Goal: Information Seeking & Learning: Learn about a topic

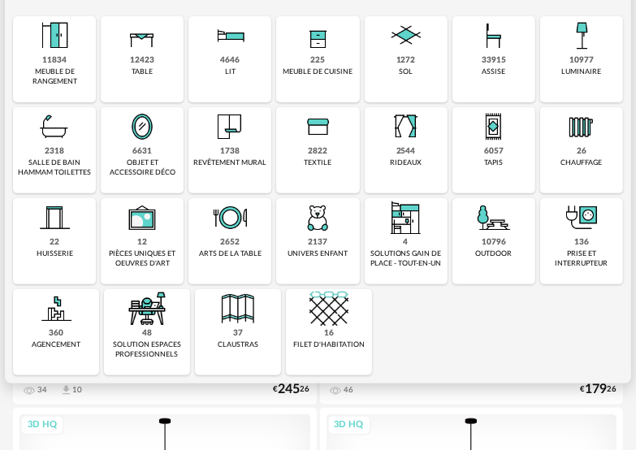
scroll to position [244, 0]
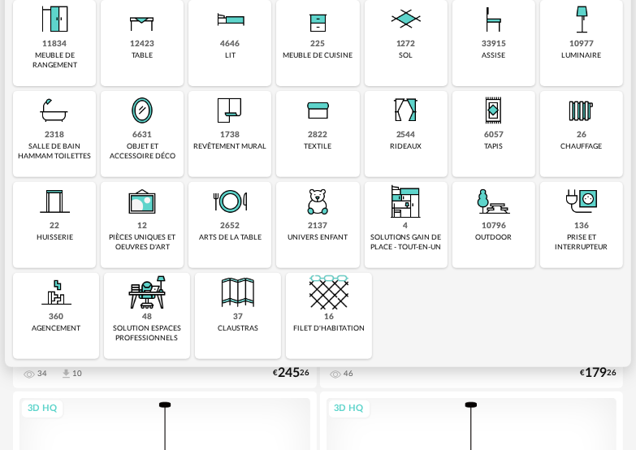
click at [232, 117] on img at bounding box center [229, 110] width 39 height 39
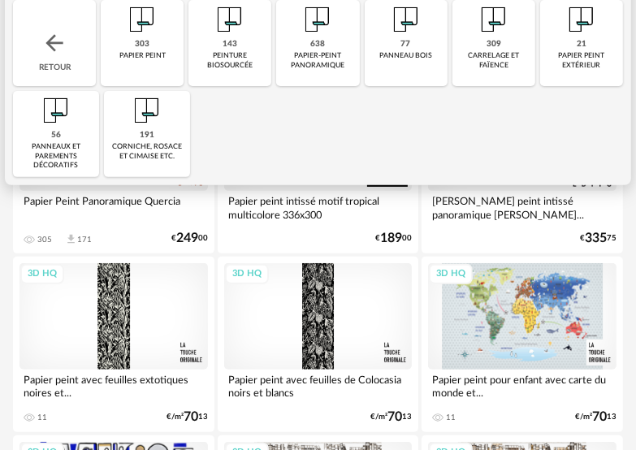
click at [496, 20] on img at bounding box center [493, 19] width 39 height 39
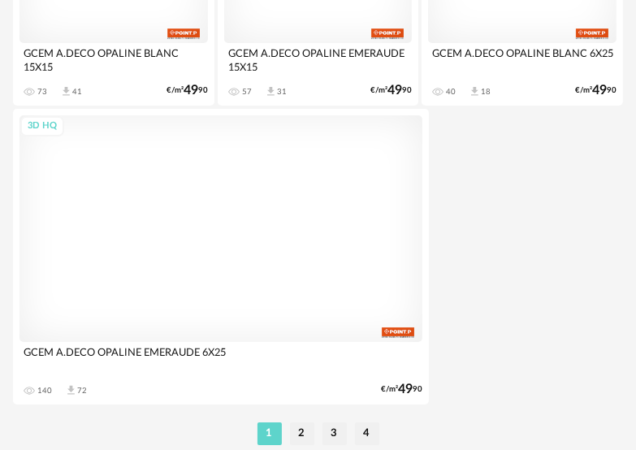
scroll to position [6153, 0]
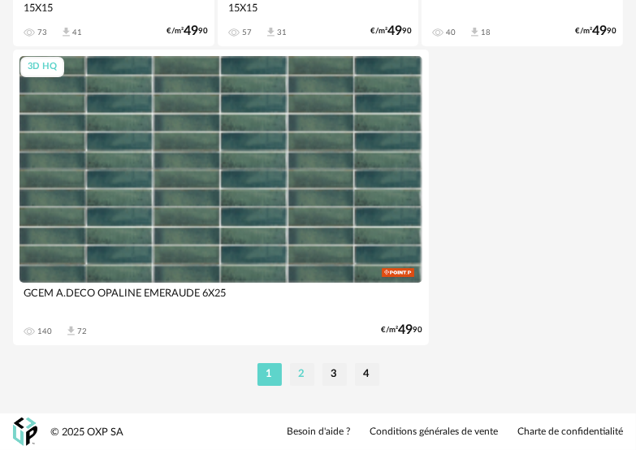
click at [301, 368] on li "2" at bounding box center [302, 374] width 24 height 23
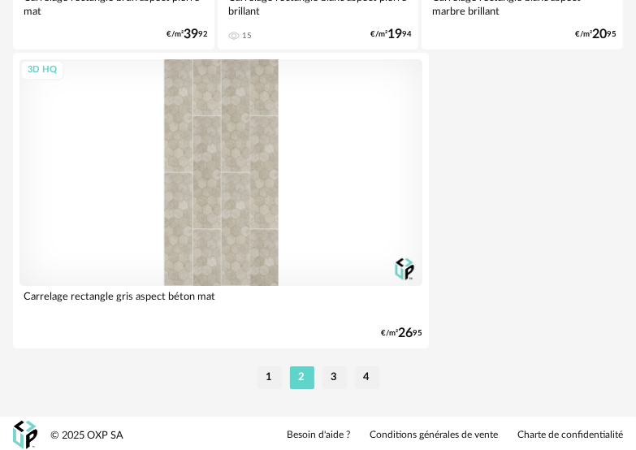
scroll to position [6153, 0]
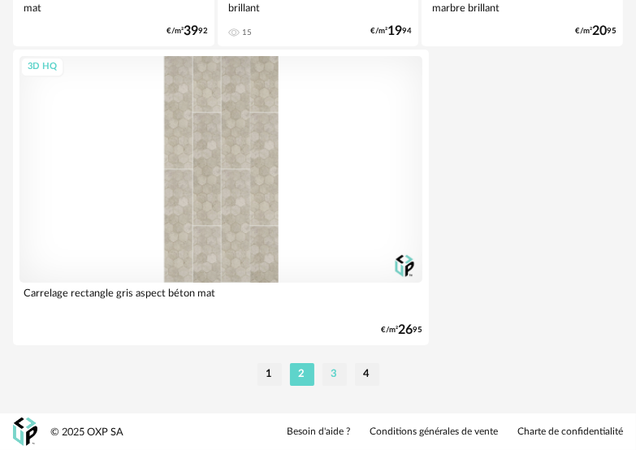
click at [326, 377] on li "3" at bounding box center [334, 374] width 24 height 23
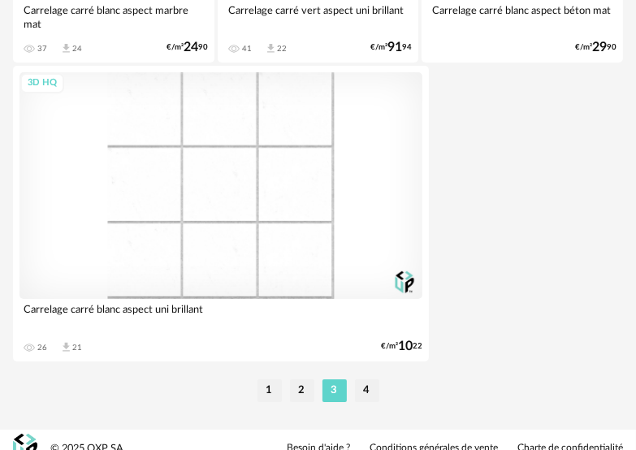
scroll to position [6153, 0]
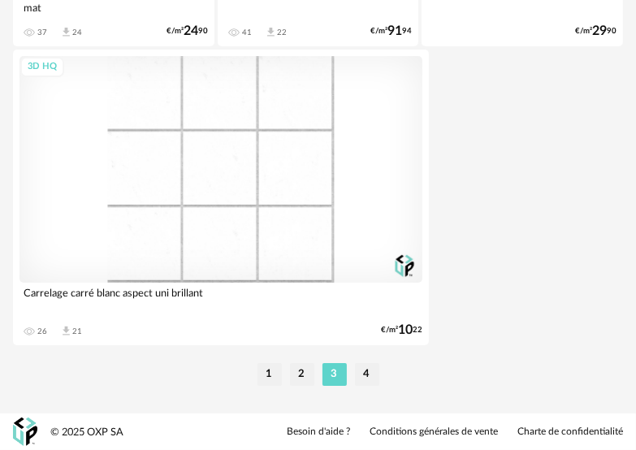
click at [371, 369] on li "4" at bounding box center [367, 374] width 24 height 23
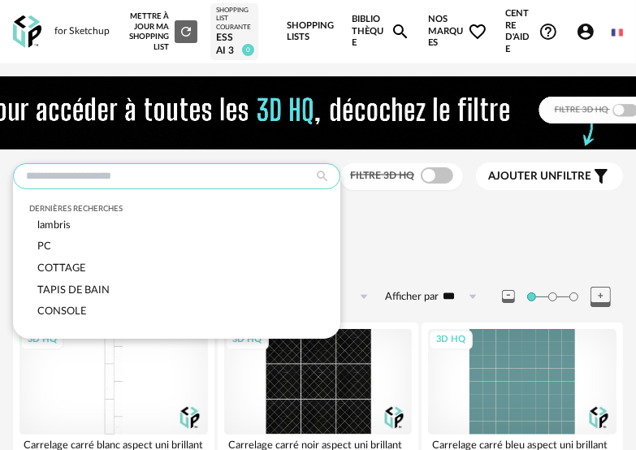
click at [151, 180] on input "text" at bounding box center [176, 176] width 327 height 26
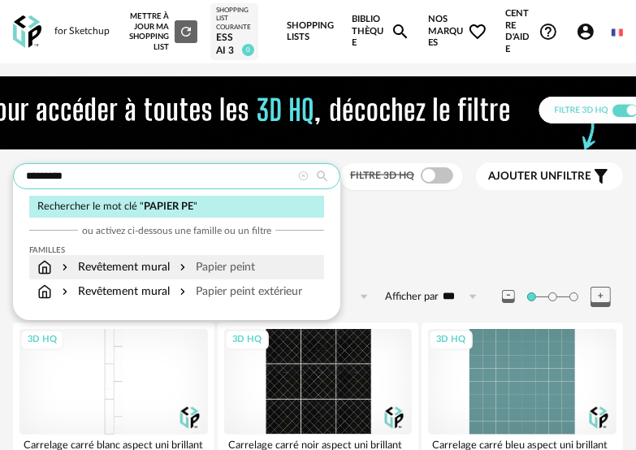
type input "*********"
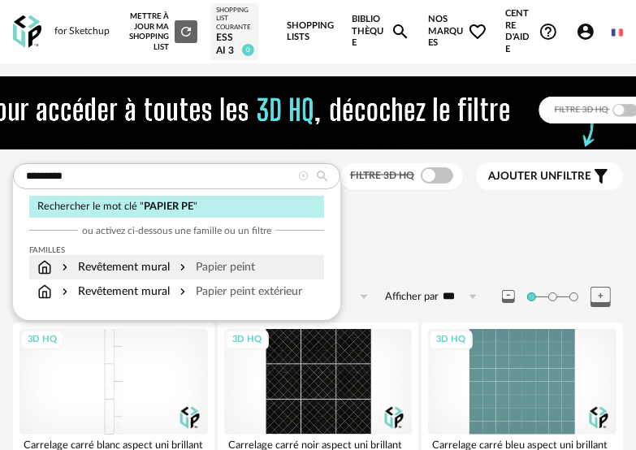
click at [189, 269] on div "Papier peint" at bounding box center [215, 267] width 79 height 16
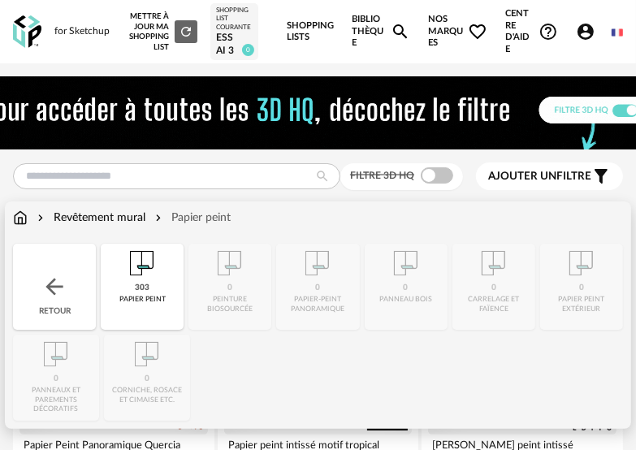
click at [140, 273] on img at bounding box center [142, 263] width 39 height 39
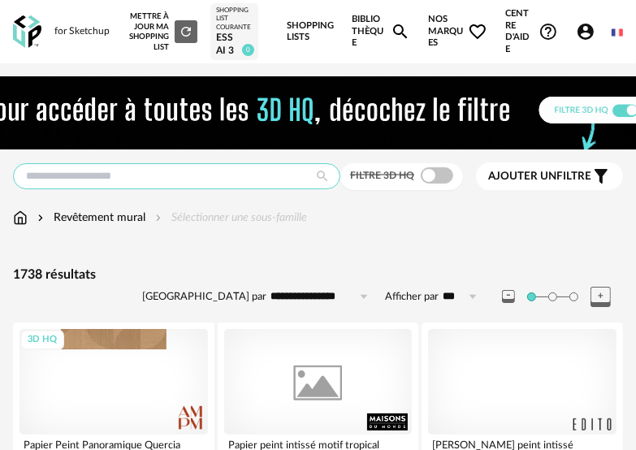
click at [145, 179] on input "text" at bounding box center [176, 176] width 327 height 26
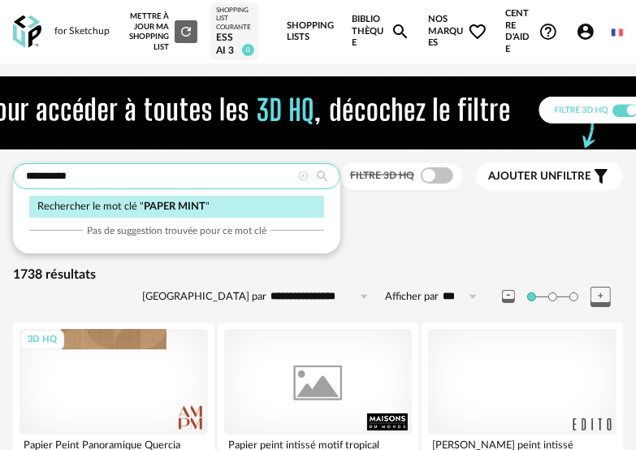
type input "**********"
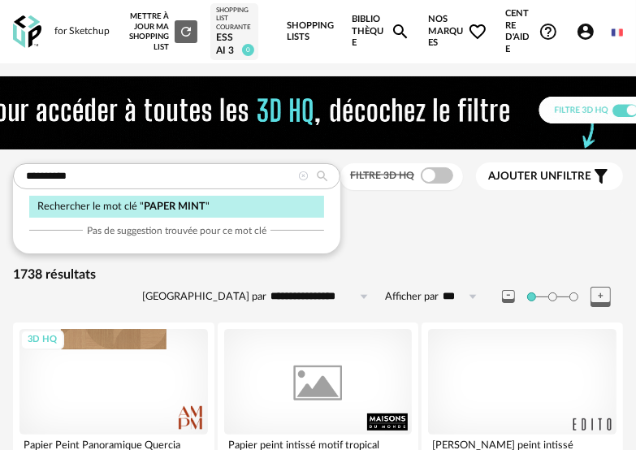
click at [195, 201] on span "PAPER MINT" at bounding box center [175, 206] width 62 height 10
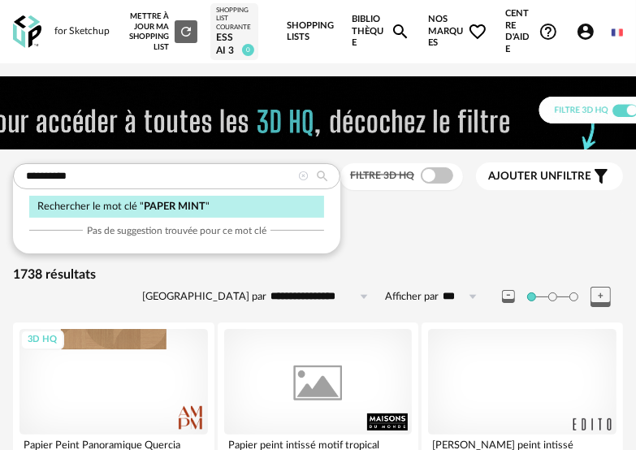
type input "**********"
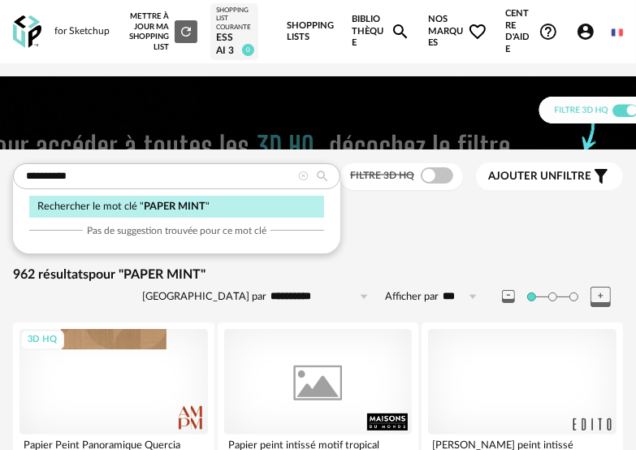
click at [295, 296] on input "**********" at bounding box center [322, 296] width 112 height 26
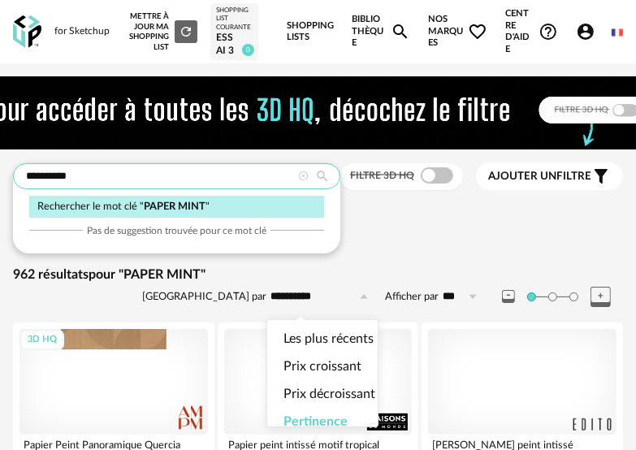
click at [102, 176] on input "**********" at bounding box center [176, 176] width 327 height 26
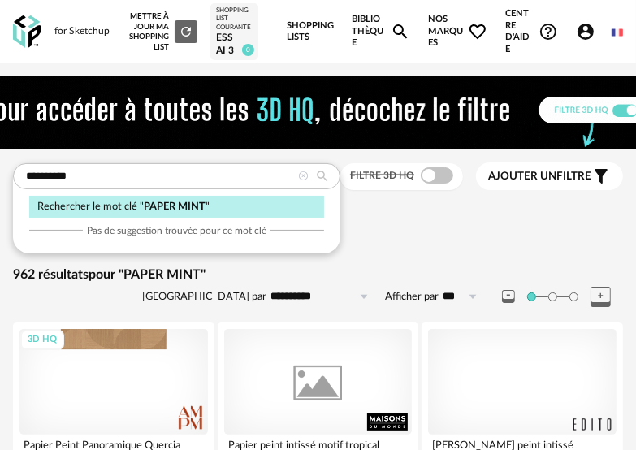
click at [325, 170] on icon at bounding box center [323, 176] width 28 height 15
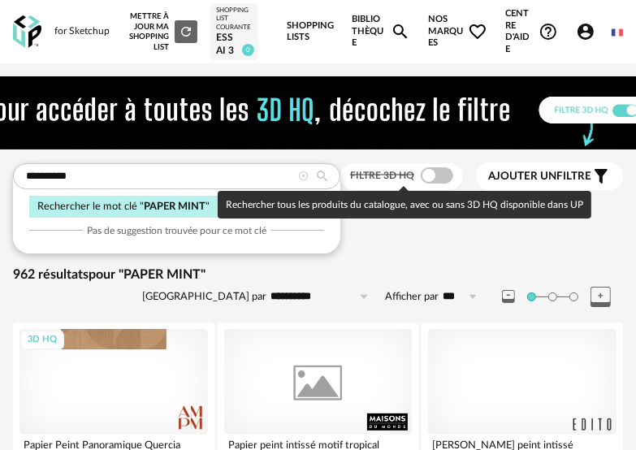
click at [427, 177] on span at bounding box center [437, 175] width 32 height 16
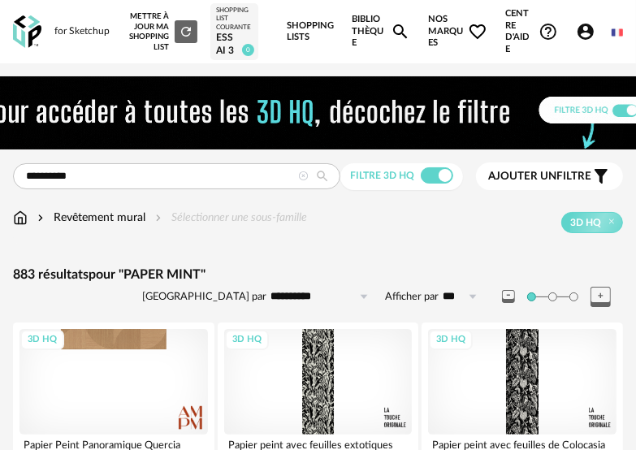
click at [19, 219] on img at bounding box center [20, 218] width 15 height 16
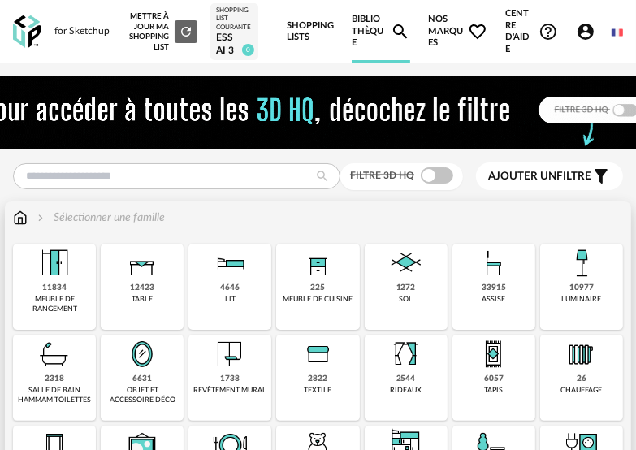
click at [21, 221] on img at bounding box center [20, 218] width 15 height 16
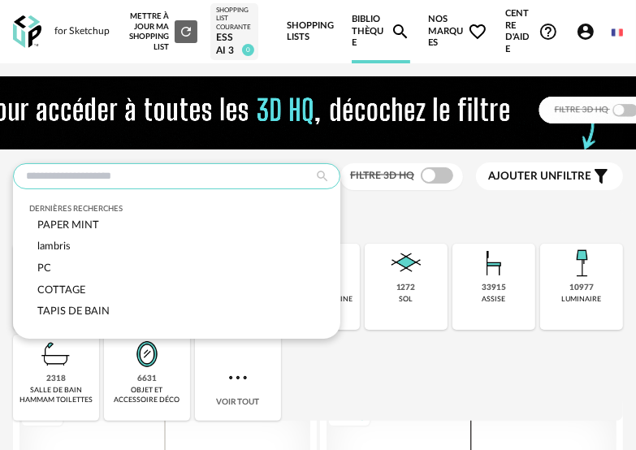
click at [97, 177] on input "text" at bounding box center [176, 176] width 327 height 26
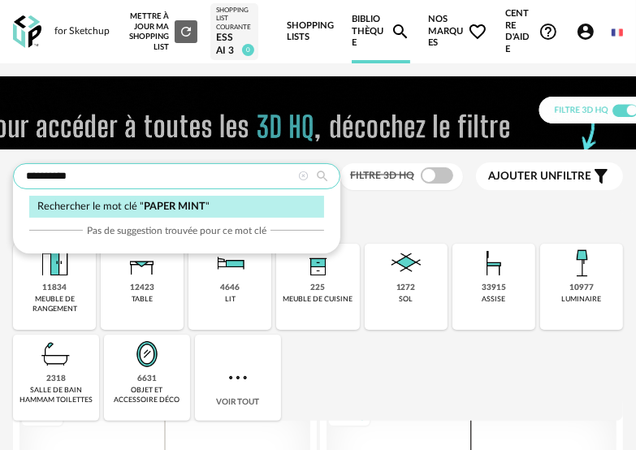
type input "**********"
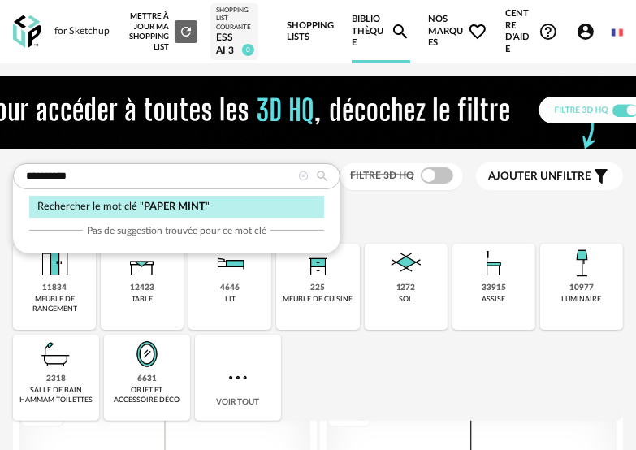
click at [185, 205] on span "PAPER MINT" at bounding box center [175, 206] width 62 height 10
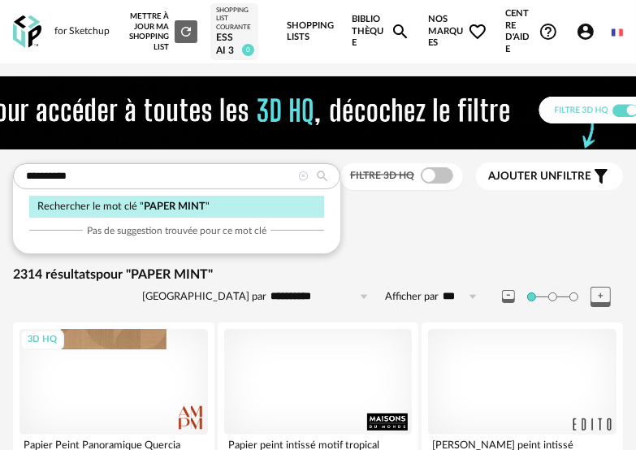
click at [89, 197] on div "Rechercher le mot clé " PAPER MINT "" at bounding box center [176, 207] width 295 height 22
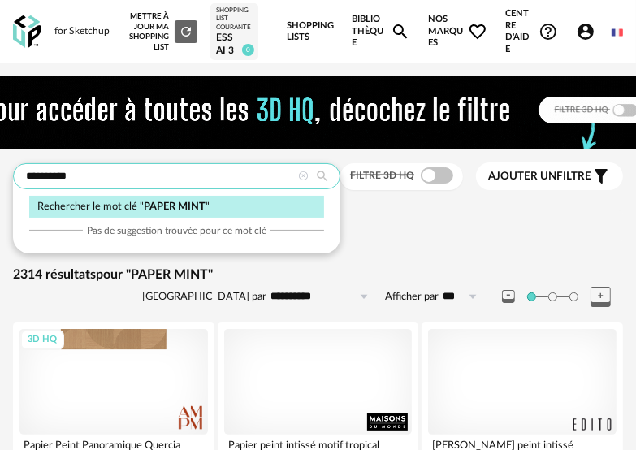
click at [67, 180] on input "**********" at bounding box center [176, 176] width 327 height 26
click at [409, 227] on div "Sélectionner une famille" at bounding box center [318, 227] width 610 height 34
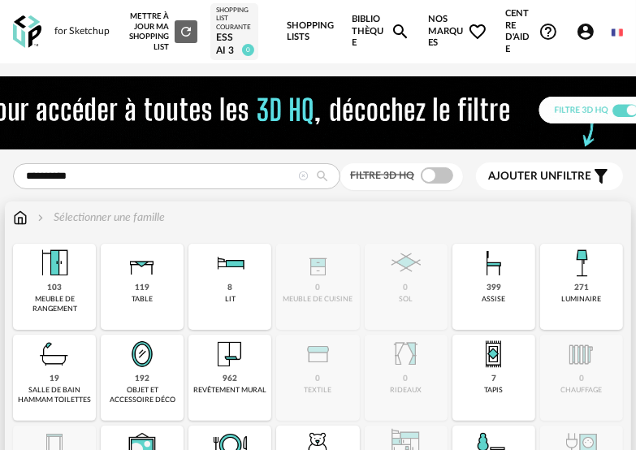
click at [19, 219] on img at bounding box center [20, 218] width 15 height 16
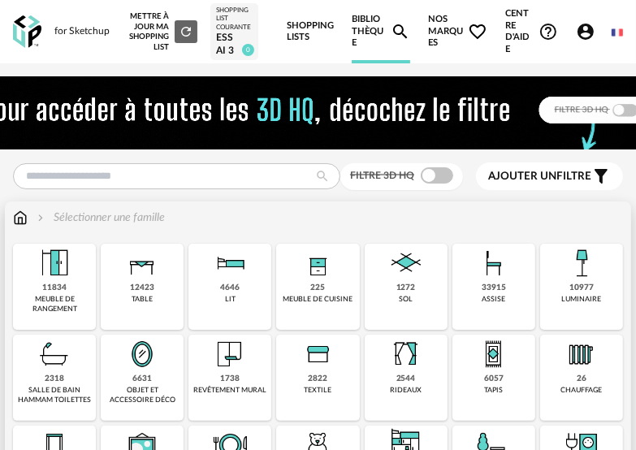
click at [225, 358] on img at bounding box center [229, 354] width 39 height 39
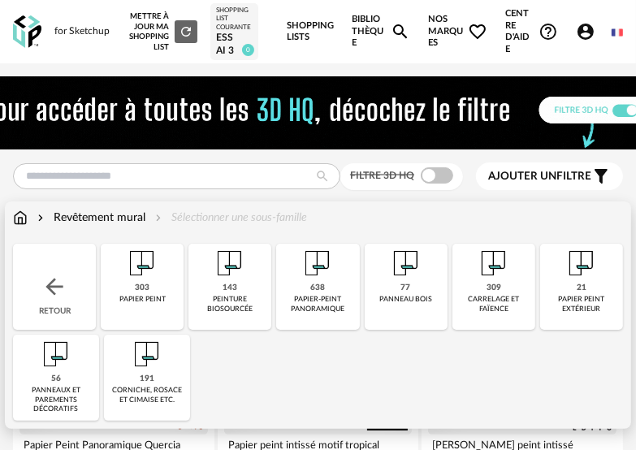
click at [146, 280] on img at bounding box center [142, 263] width 39 height 39
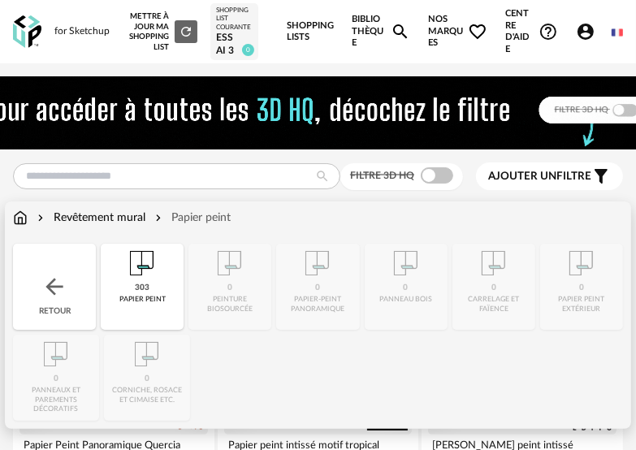
click at [188, 217] on div "Papier peint" at bounding box center [191, 218] width 79 height 16
click at [158, 221] on div "Papier peint" at bounding box center [191, 218] width 79 height 16
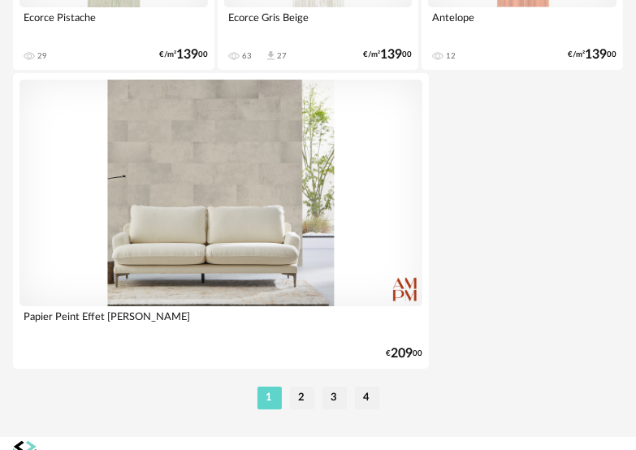
scroll to position [6153, 0]
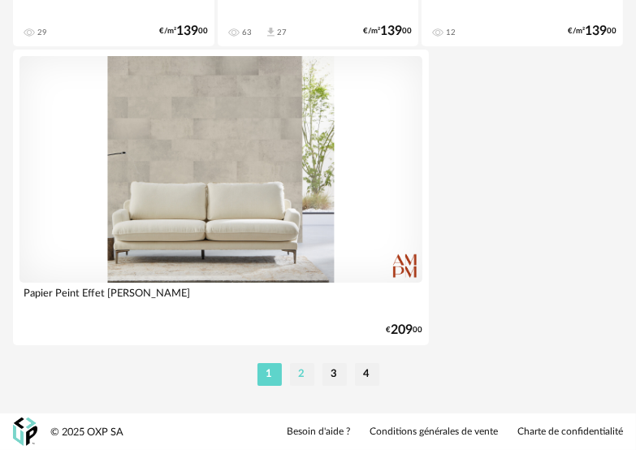
click at [297, 377] on li "2" at bounding box center [302, 374] width 24 height 23
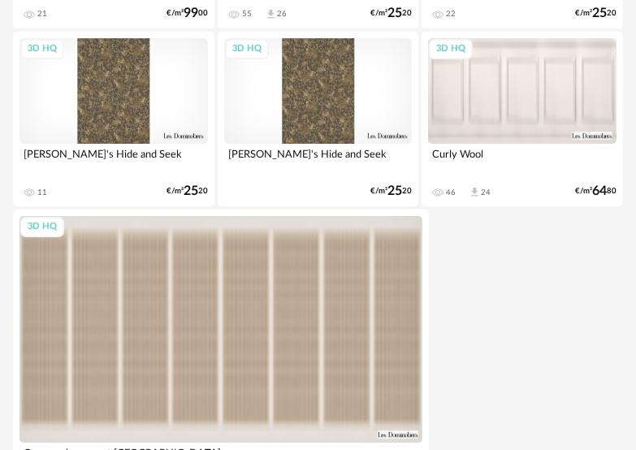
scroll to position [6153, 0]
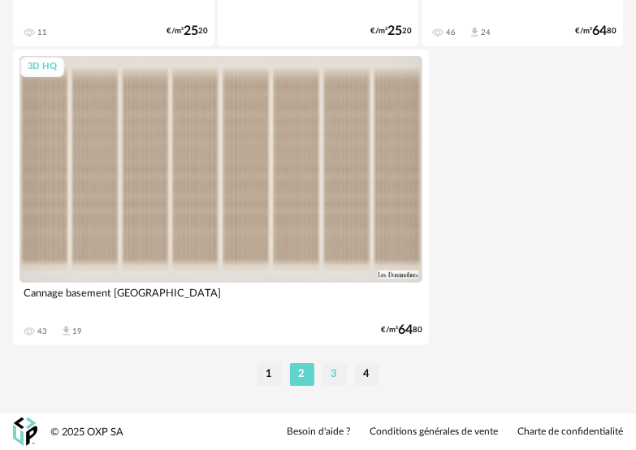
click at [337, 372] on li "3" at bounding box center [334, 374] width 24 height 23
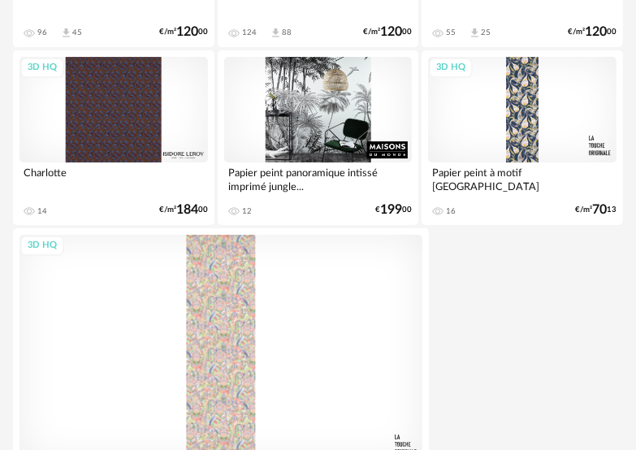
scroll to position [6153, 0]
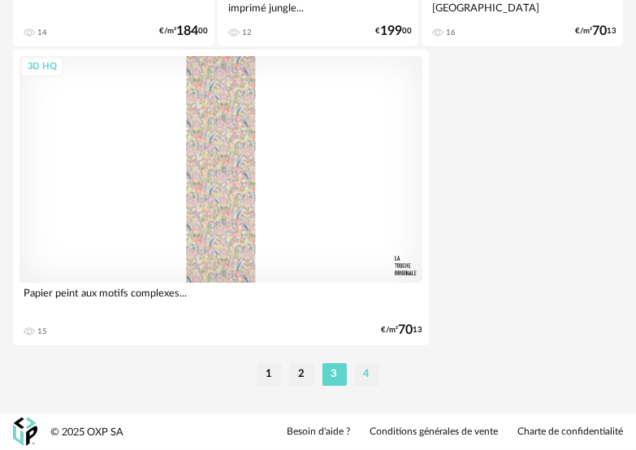
click at [374, 370] on li "4" at bounding box center [367, 374] width 24 height 23
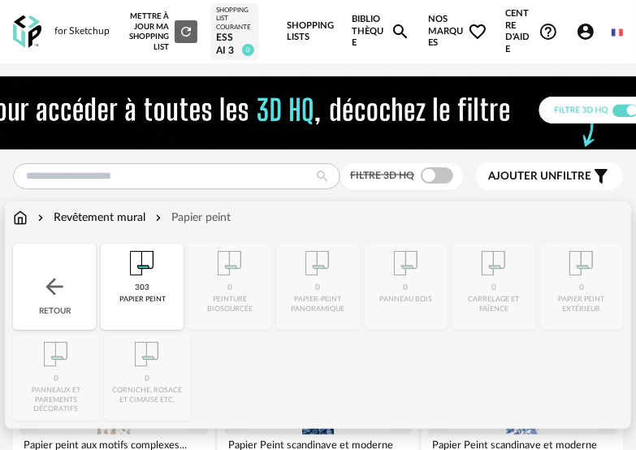
click at [24, 217] on img at bounding box center [20, 218] width 15 height 16
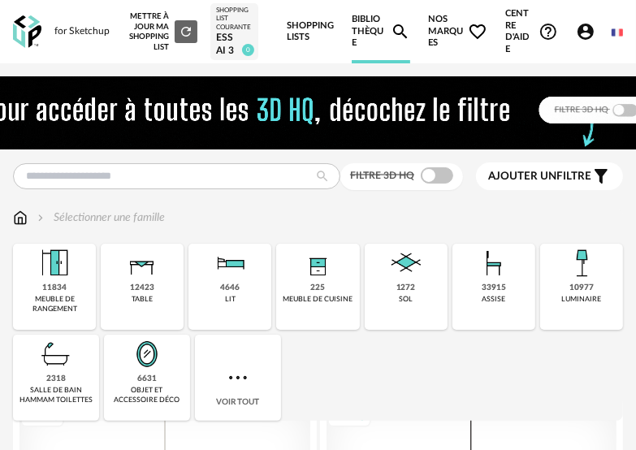
click at [439, 26] on span "Nos marques Heart Outline icon" at bounding box center [457, 31] width 59 height 63
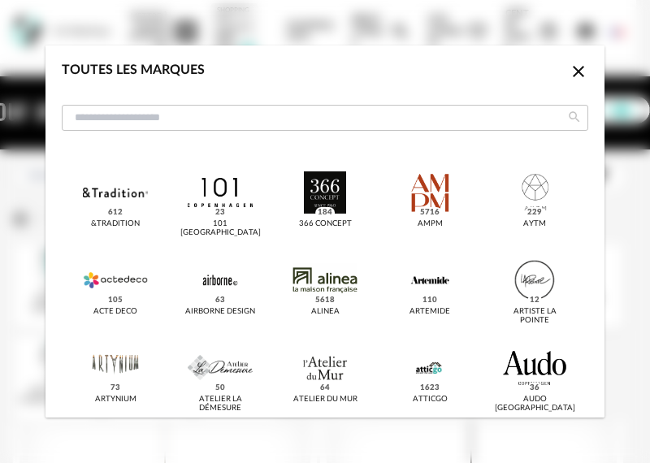
click at [569, 71] on icon "Close icon" at bounding box center [578, 71] width 19 height 19
